Goal: Information Seeking & Learning: Learn about a topic

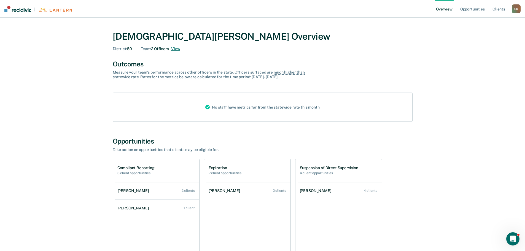
click at [174, 48] on button "View" at bounding box center [175, 49] width 9 height 5
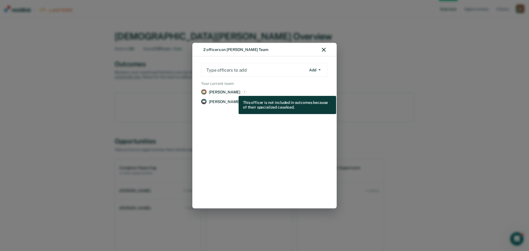
drag, startPoint x: 235, startPoint y: 92, endPoint x: 221, endPoint y: 123, distance: 34.2
click at [221, 123] on div "AB [PERSON_NAME] Remove AM [PERSON_NAME] Remove" at bounding box center [264, 144] width 129 height 116
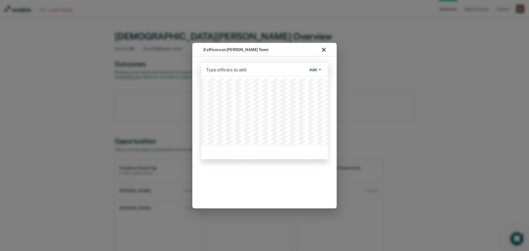
click at [243, 68] on div at bounding box center [256, 69] width 100 height 6
type input "b"
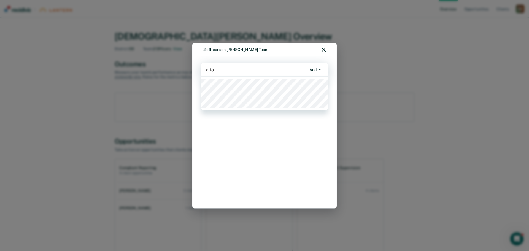
type input "[PERSON_NAME]"
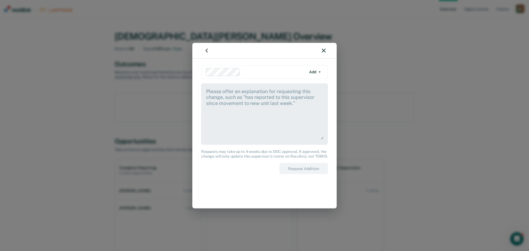
click at [326, 52] on div at bounding box center [264, 51] width 144 height 16
click at [323, 50] on icon "button" at bounding box center [324, 51] width 4 height 4
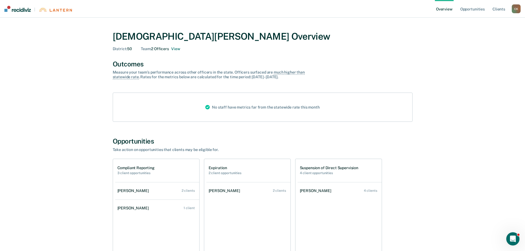
click at [14, 8] on img at bounding box center [17, 9] width 26 height 6
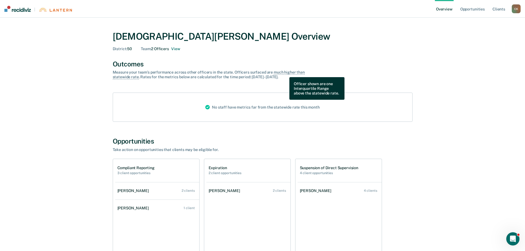
click at [285, 73] on span "much higher than statewide rate" at bounding box center [209, 74] width 192 height 9
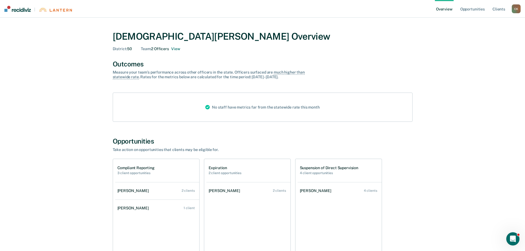
click at [258, 112] on div "No staff have metrics far from the statewide rate this month" at bounding box center [262, 107] width 123 height 29
click at [224, 199] on li "[PERSON_NAME] 2 clients" at bounding box center [249, 191] width 84 height 17
click at [225, 190] on div "[PERSON_NAME]" at bounding box center [226, 191] width 34 height 5
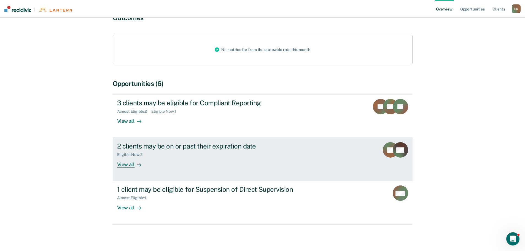
scroll to position [57, 0]
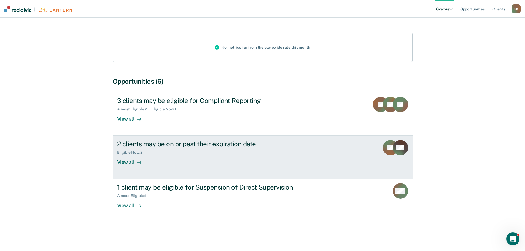
click at [232, 148] on div "Eligible Now : 2" at bounding box center [214, 151] width 194 height 7
